Goal: Check status: Check status

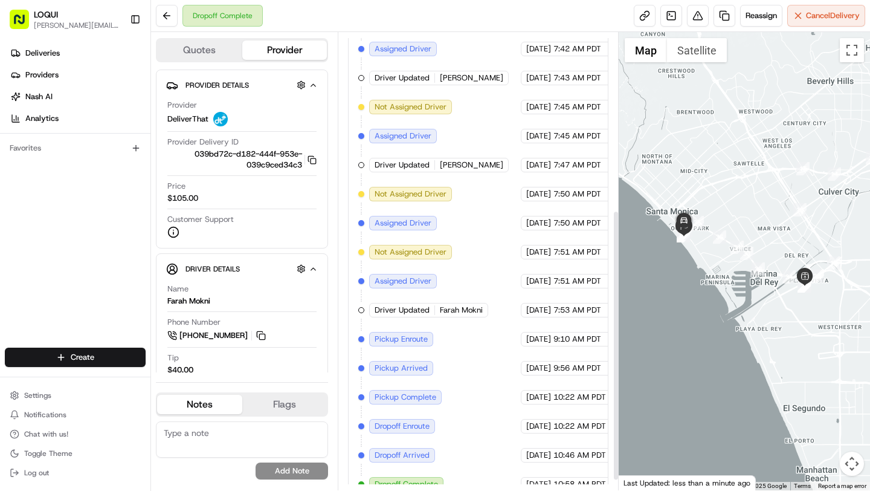
scroll to position [317, 0]
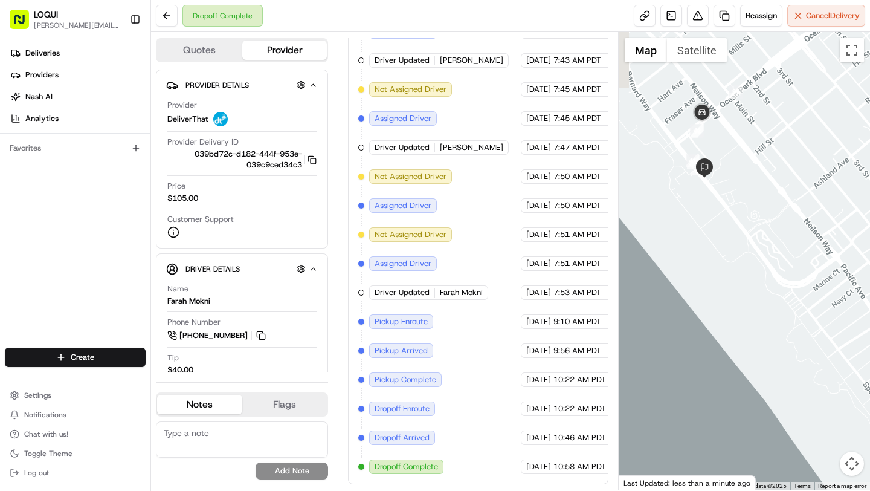
drag, startPoint x: 666, startPoint y: 111, endPoint x: 761, endPoint y: 278, distance: 191.9
click at [761, 278] on div at bounding box center [745, 261] width 252 height 458
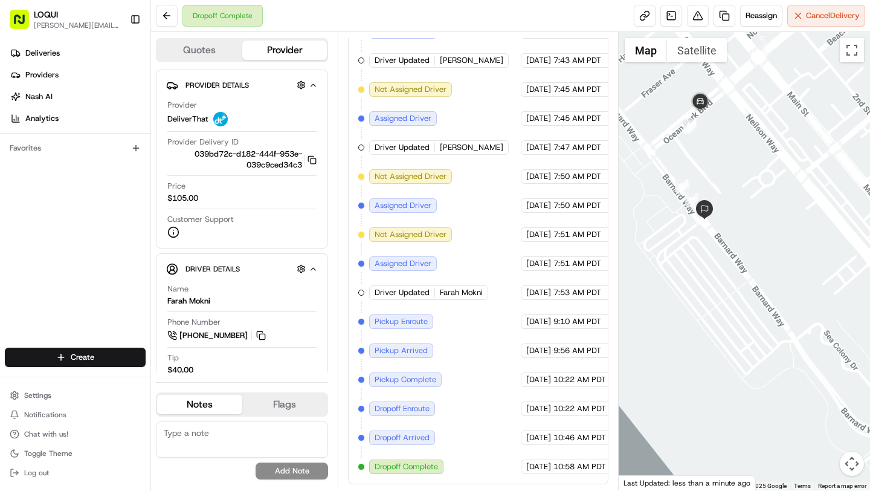
drag, startPoint x: 706, startPoint y: 165, endPoint x: 728, endPoint y: 205, distance: 45.4
click at [729, 206] on div at bounding box center [745, 261] width 252 height 458
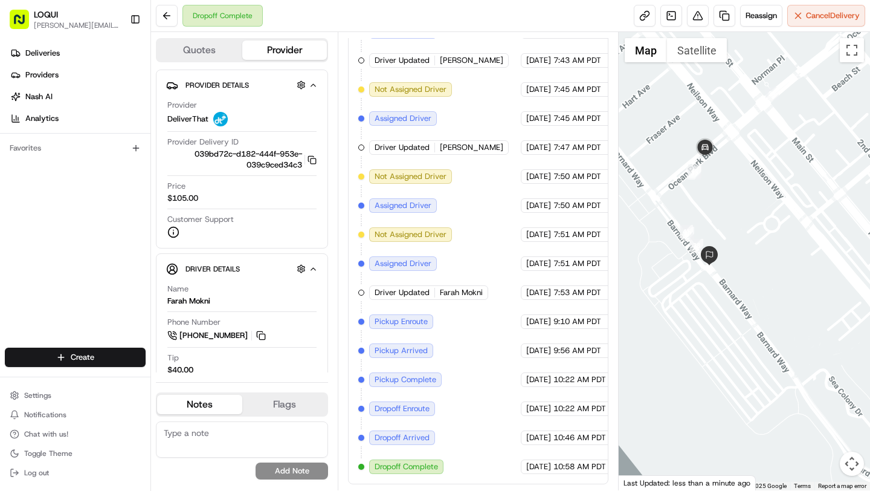
drag, startPoint x: 686, startPoint y: 231, endPoint x: 691, endPoint y: 288, distance: 57.1
click at [691, 288] on div at bounding box center [745, 261] width 252 height 458
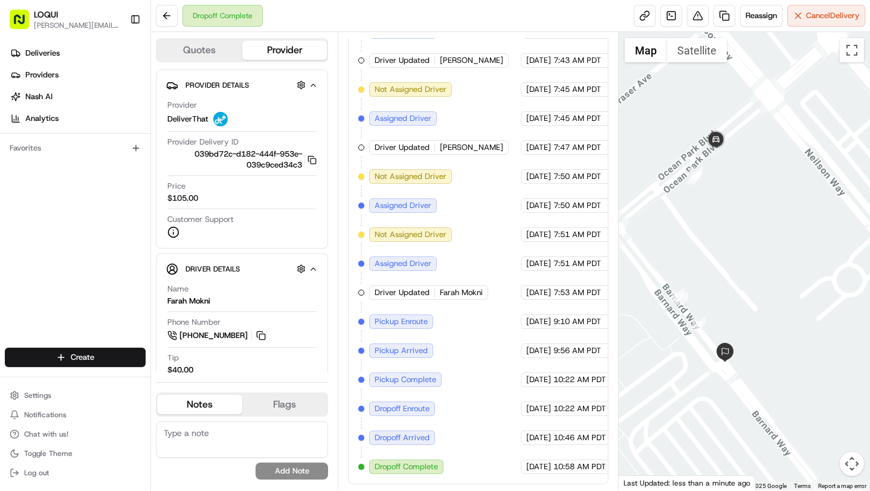
drag, startPoint x: 712, startPoint y: 169, endPoint x: 723, endPoint y: 242, distance: 74.0
click at [723, 242] on div at bounding box center [745, 261] width 252 height 458
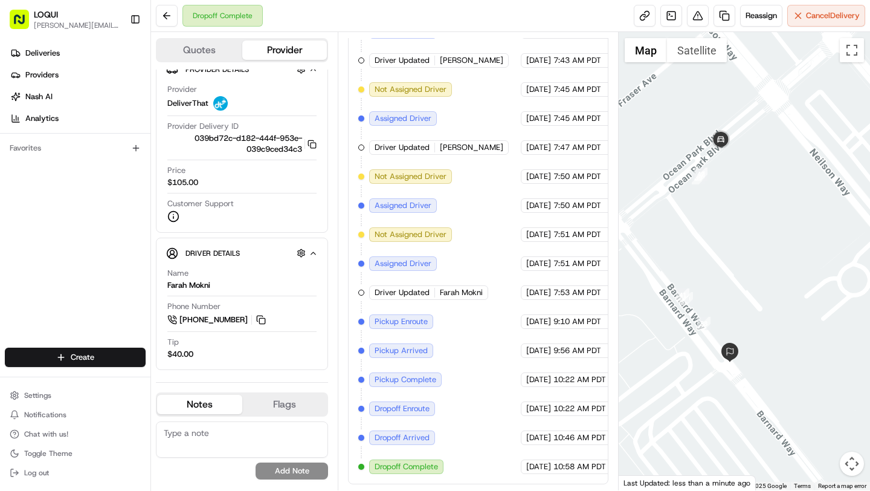
click at [213, 51] on button "Quotes" at bounding box center [199, 49] width 85 height 19
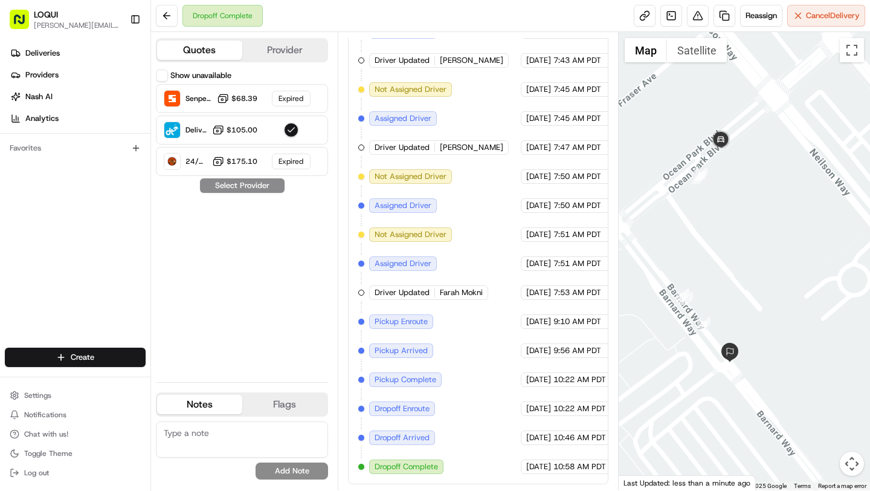
click at [282, 60] on div "Quotes Provider" at bounding box center [242, 50] width 172 height 24
click at [164, 13] on button at bounding box center [167, 16] width 22 height 22
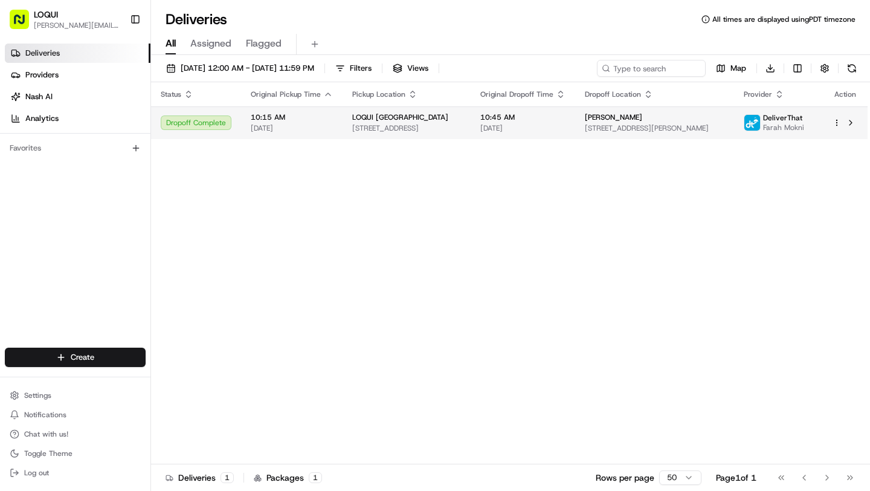
click at [210, 123] on div "Dropoff Complete" at bounding box center [196, 122] width 71 height 15
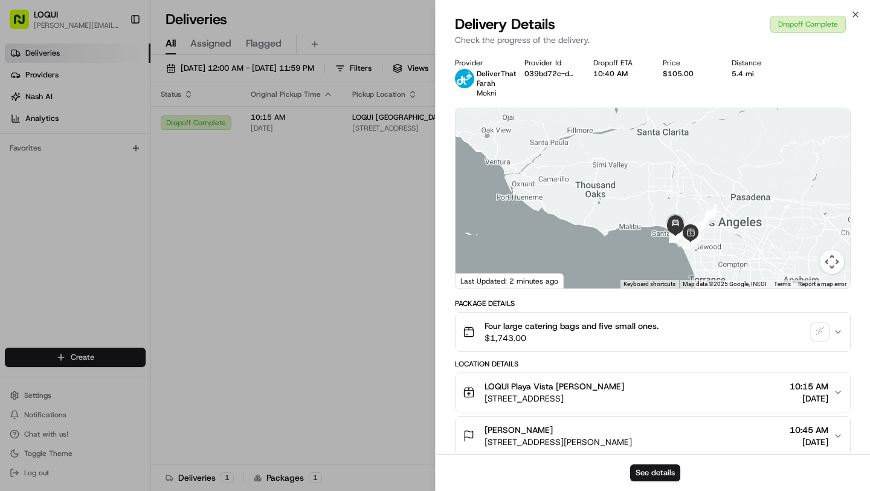
click at [840, 334] on icon "button" at bounding box center [838, 332] width 10 height 10
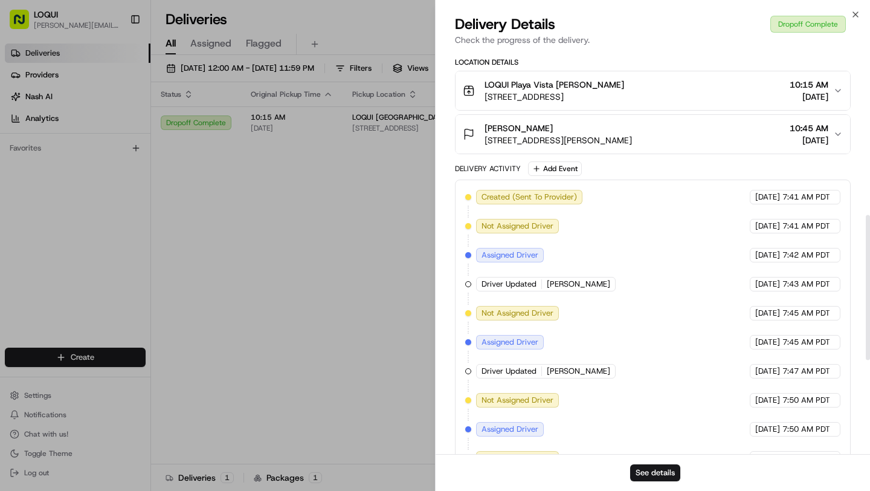
scroll to position [456, 0]
click at [833, 137] on div "[PERSON_NAME] [STREET_ADDRESS][PERSON_NAME] 10:45 AM [DATE]" at bounding box center [648, 135] width 370 height 24
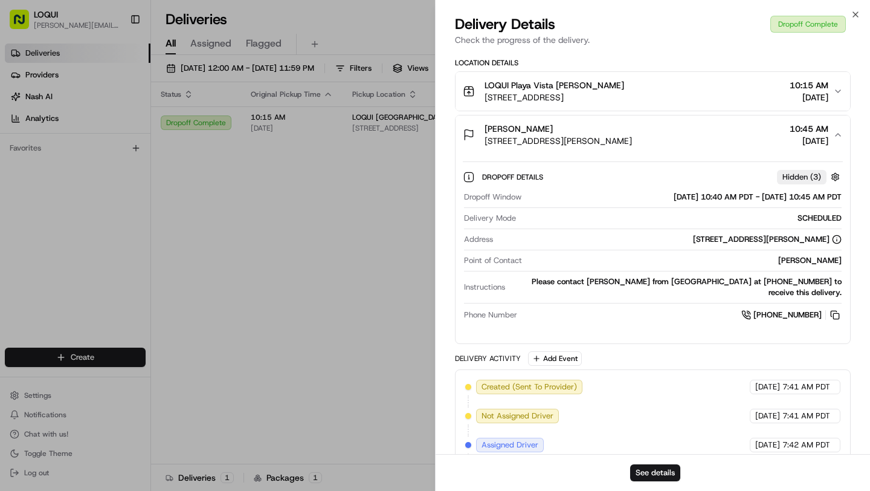
click at [799, 177] on span "Hidden ( 3 )" at bounding box center [801, 177] width 39 height 11
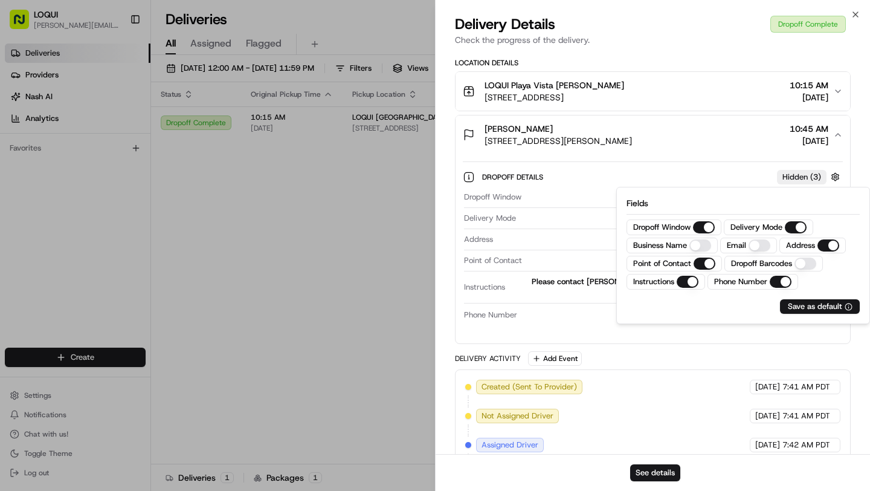
click at [728, 175] on div "Dropoff Details Hidden ( 3 )" at bounding box center [662, 176] width 361 height 15
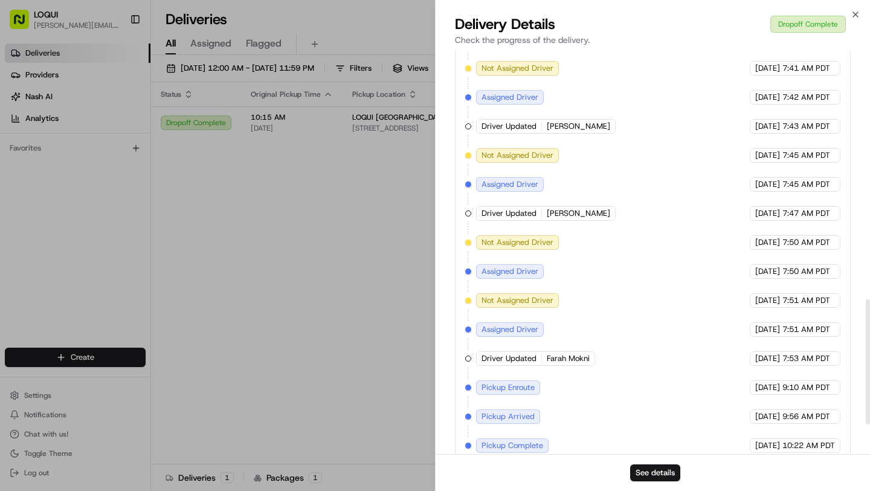
scroll to position [799, 0]
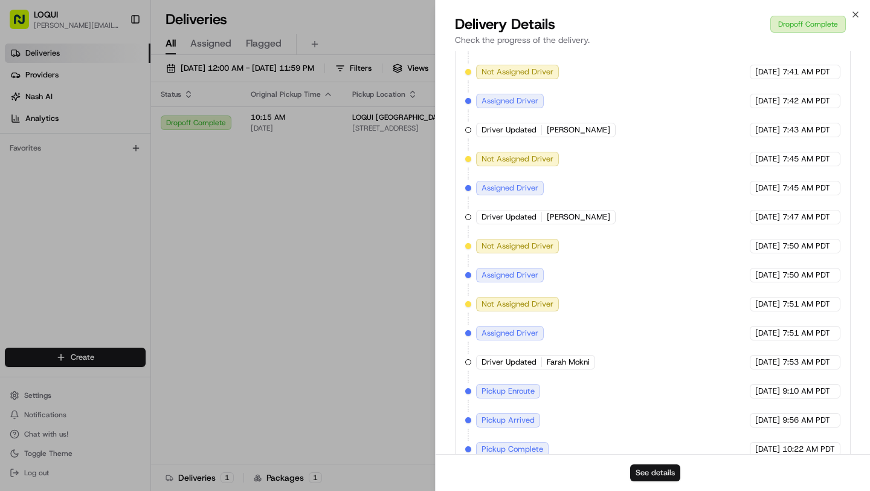
click at [666, 468] on button "See details" at bounding box center [655, 472] width 50 height 17
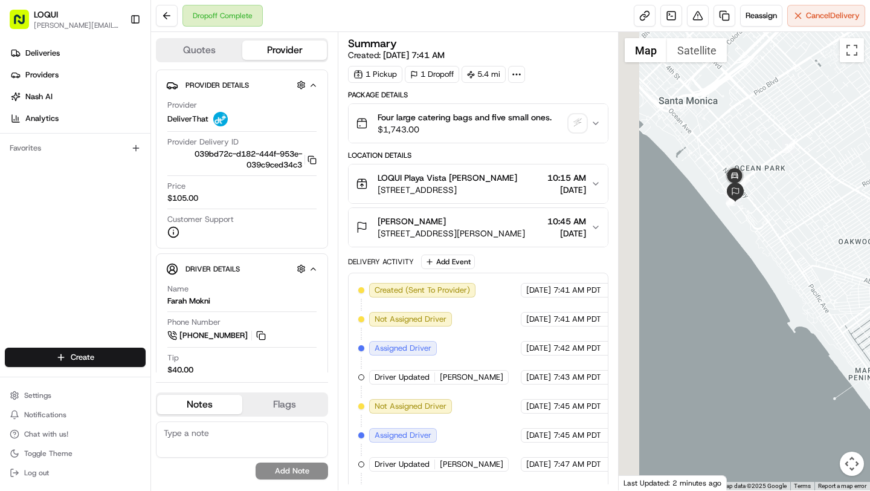
drag, startPoint x: 663, startPoint y: 182, endPoint x: 772, endPoint y: 211, distance: 112.6
click at [772, 213] on div at bounding box center [745, 261] width 252 height 458
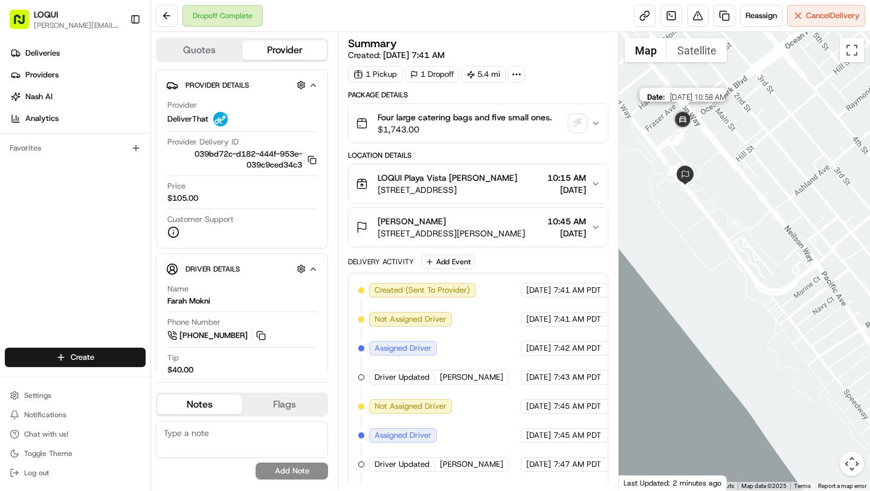
click at [682, 118] on img at bounding box center [683, 120] width 24 height 24
click at [685, 121] on img at bounding box center [683, 120] width 24 height 24
